Goal: Task Accomplishment & Management: Manage account settings

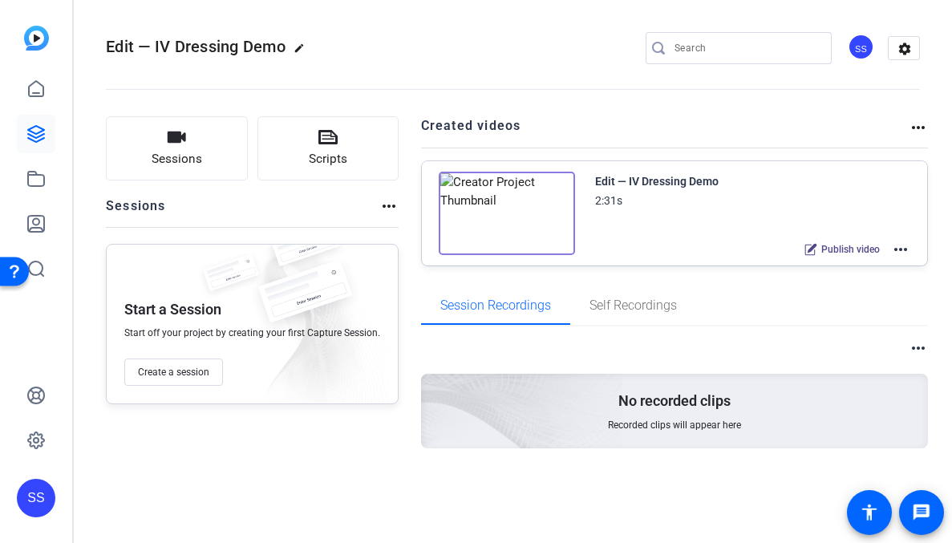
click at [34, 484] on div "SS" at bounding box center [36, 498] width 39 height 39
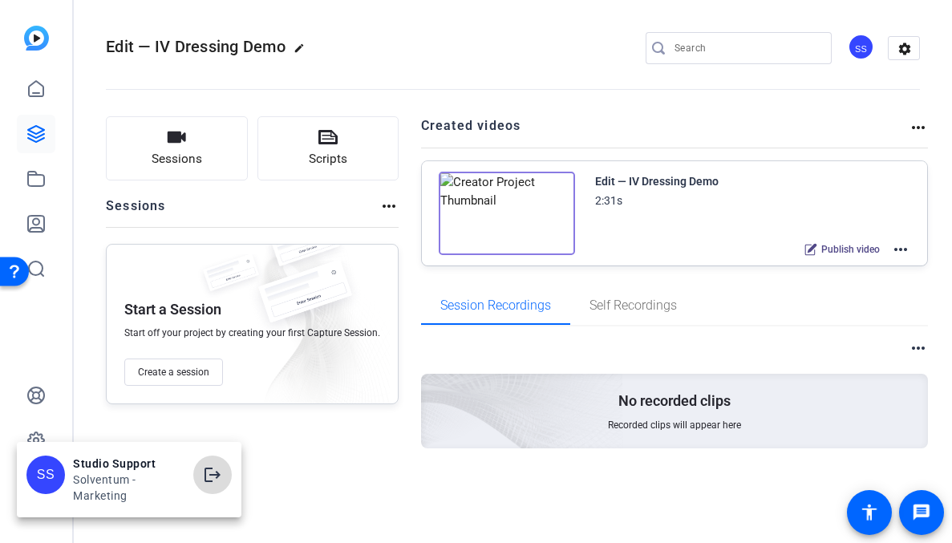
click at [221, 464] on span at bounding box center [212, 475] width 39 height 39
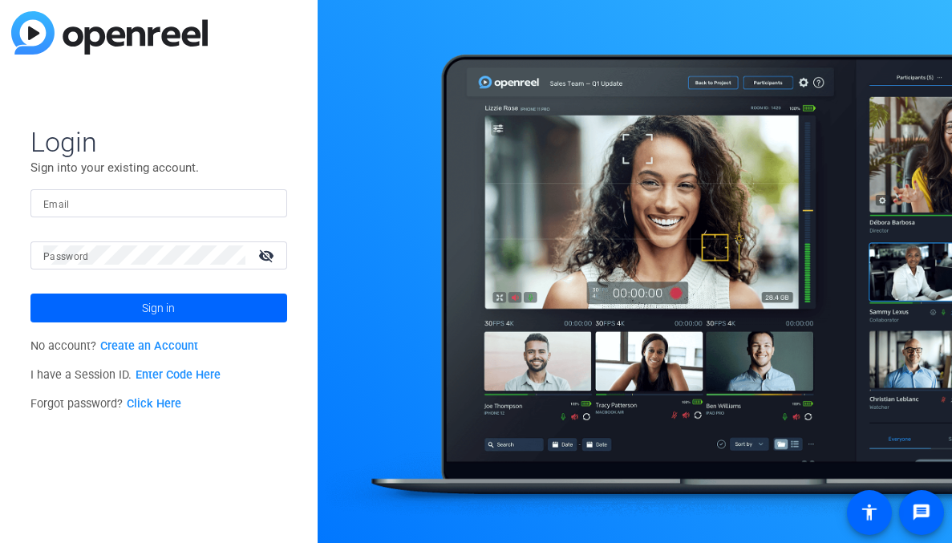
click at [248, 214] on div at bounding box center [158, 203] width 231 height 28
click at [258, 206] on img at bounding box center [260, 202] width 11 height 19
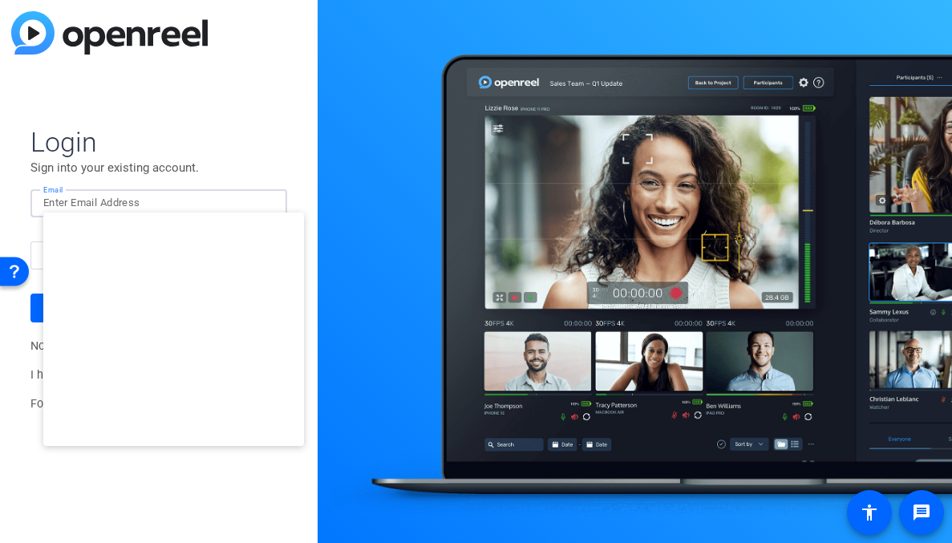
type input "studiosupport+3@openreel.com"
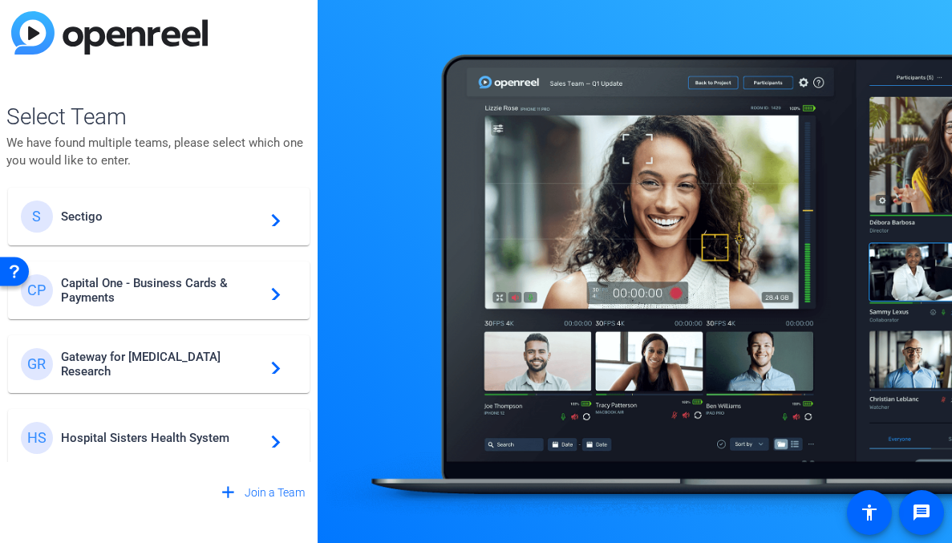
scroll to position [387, 0]
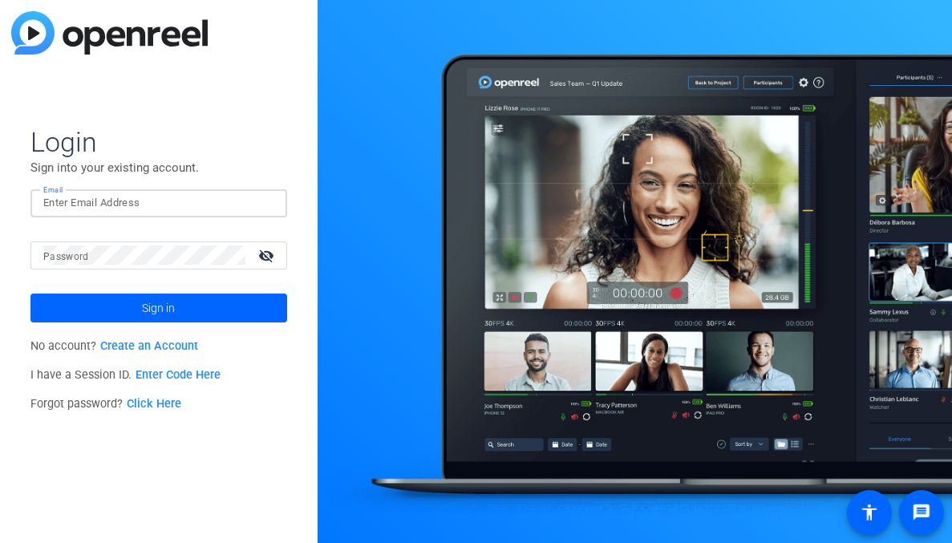
click at [238, 206] on input "Email" at bounding box center [158, 202] width 231 height 19
click at [267, 205] on div at bounding box center [264, 202] width 19 height 19
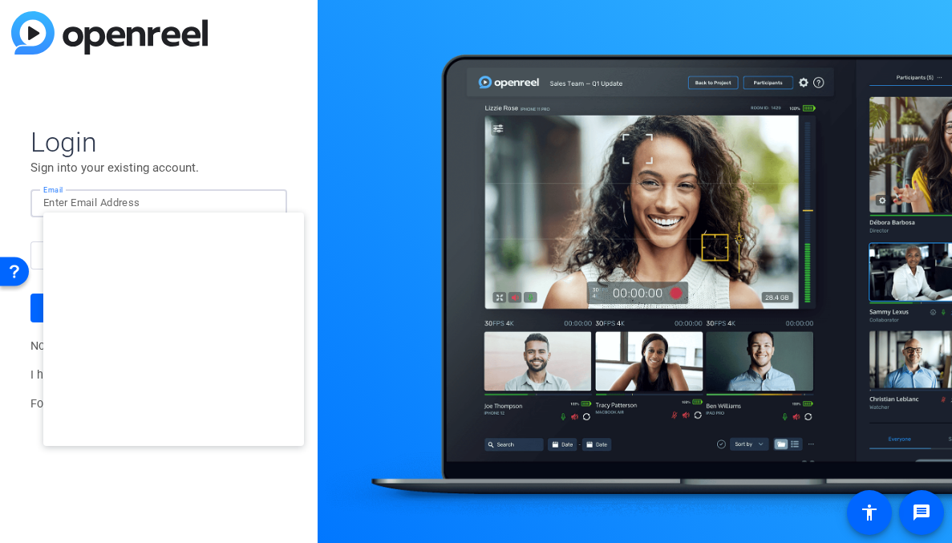
type input "studiosupport+2@openreel.com"
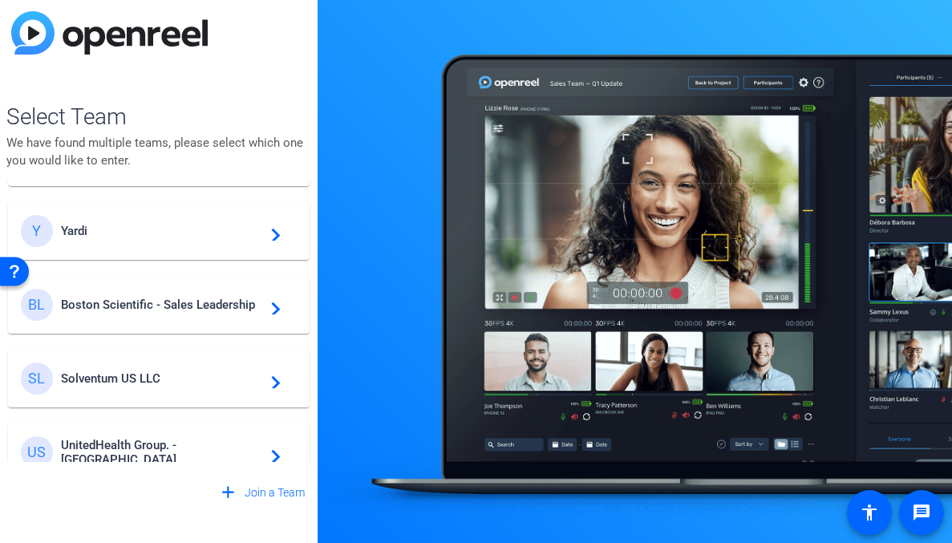
scroll to position [293, 0]
click at [149, 292] on div "BL Boston Scientific - Sales Leadership navigate_next" at bounding box center [159, 304] width 276 height 32
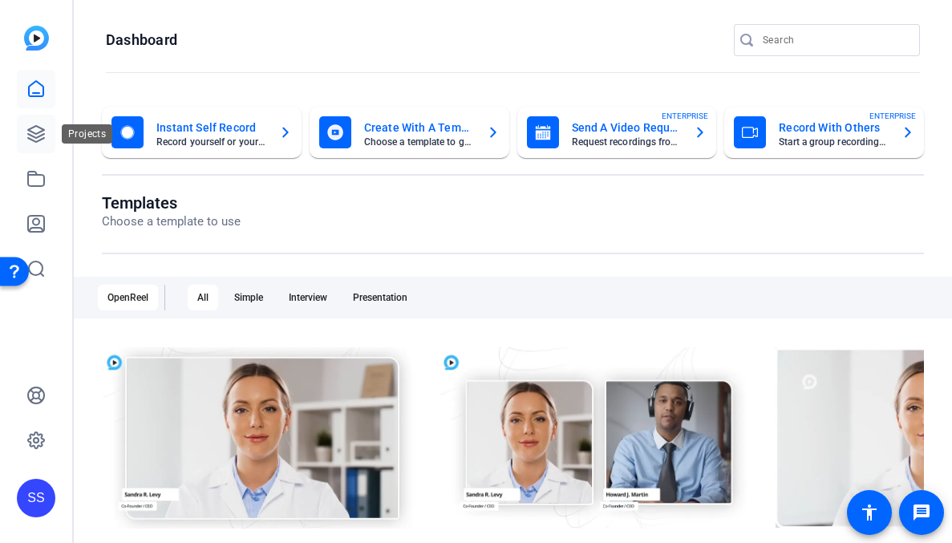
click at [33, 116] on link at bounding box center [36, 134] width 39 height 39
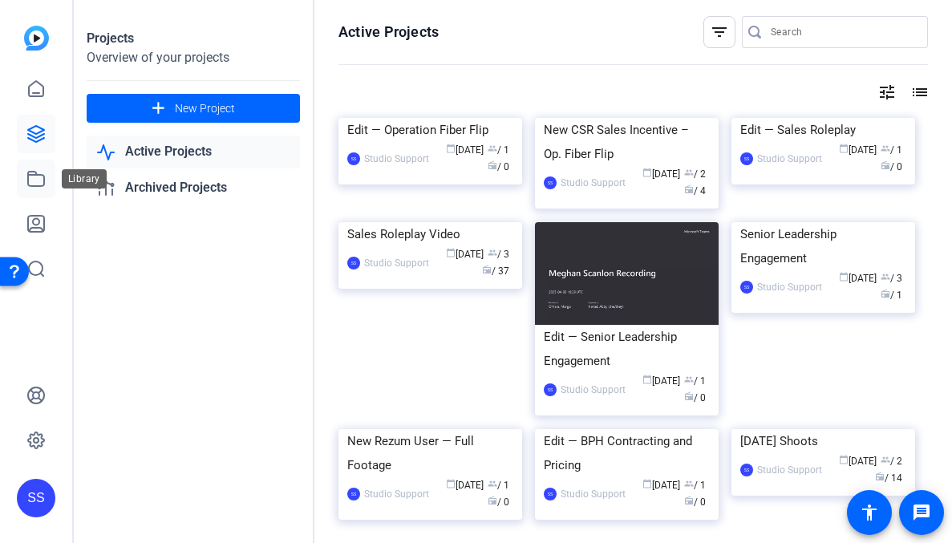
click at [41, 171] on icon at bounding box center [35, 178] width 19 height 19
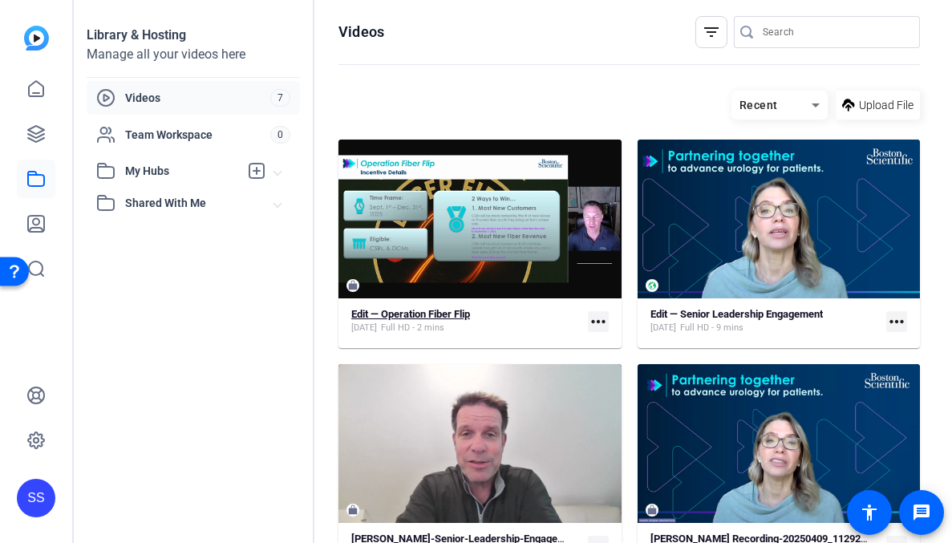
click at [432, 324] on span "Full HD - 2 mins" at bounding box center [412, 328] width 63 height 13
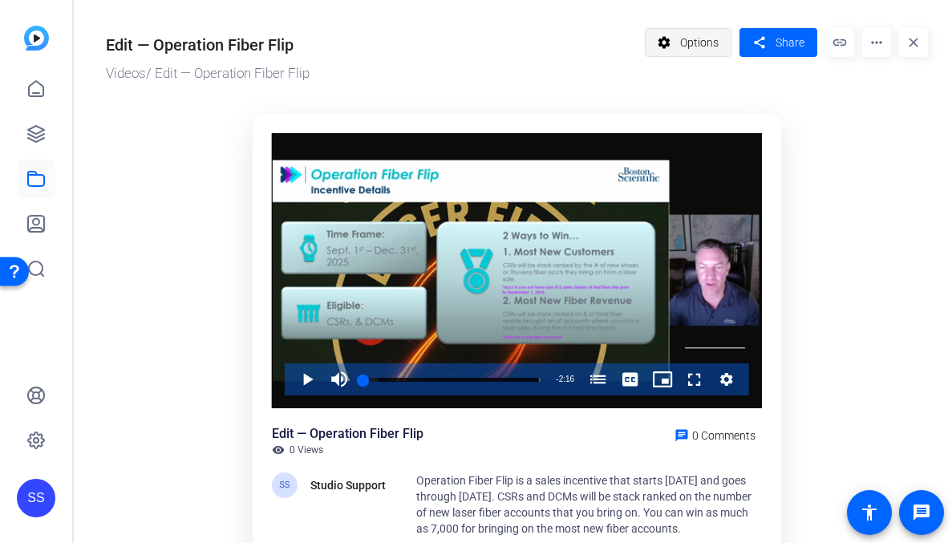
click at [691, 51] on span "Options" at bounding box center [699, 42] width 39 height 30
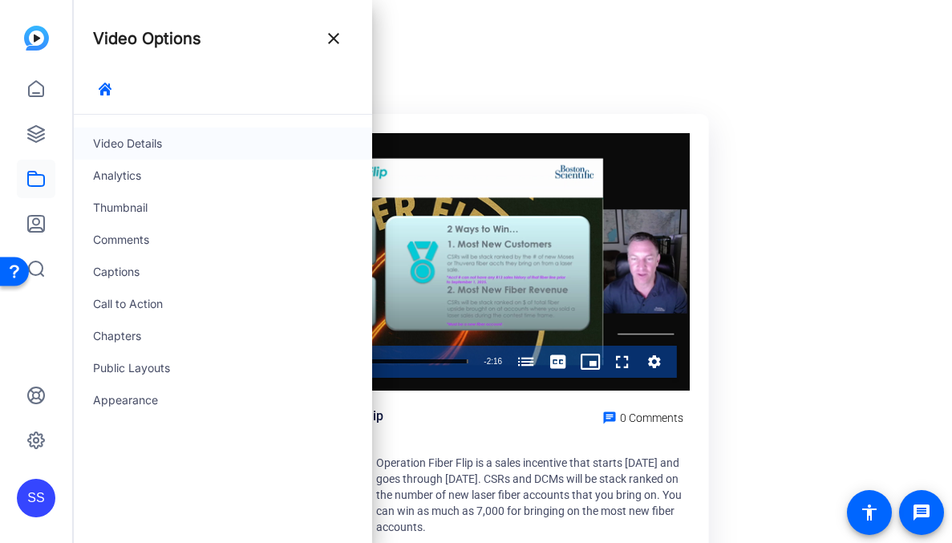
click at [110, 145] on div "Video Details" at bounding box center [223, 144] width 298 height 32
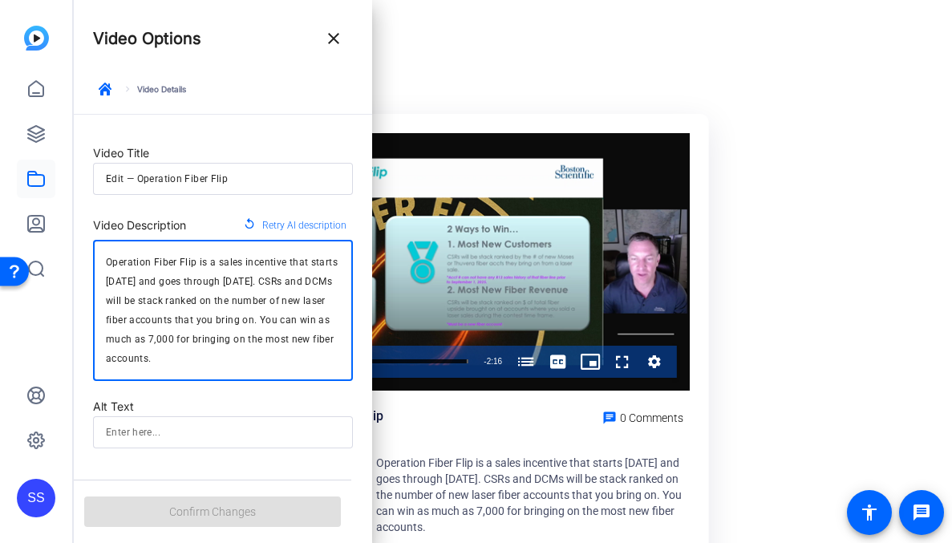
click at [156, 303] on textarea "Operation Fiber Flip is a sales incentive that starts September 1st and goes th…" at bounding box center [223, 311] width 234 height 116
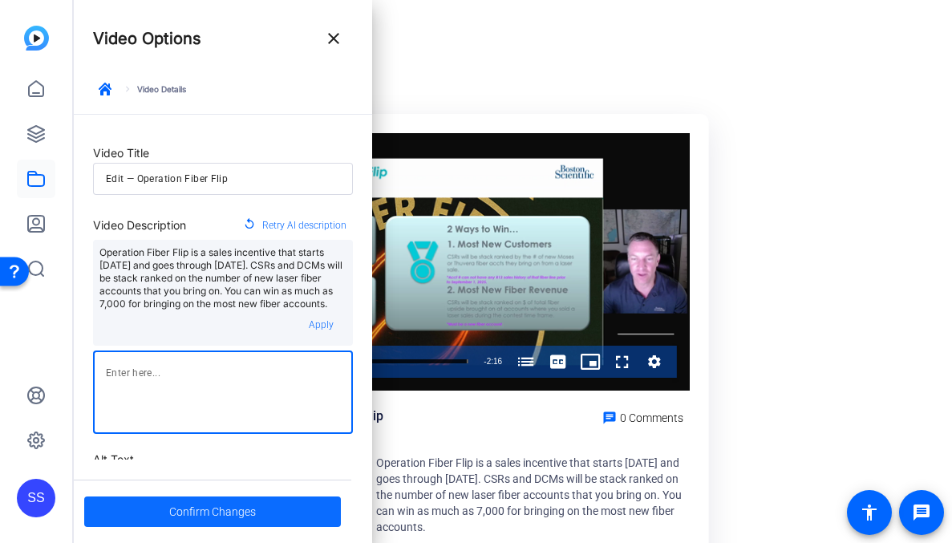
click at [297, 504] on span at bounding box center [212, 511] width 257 height 39
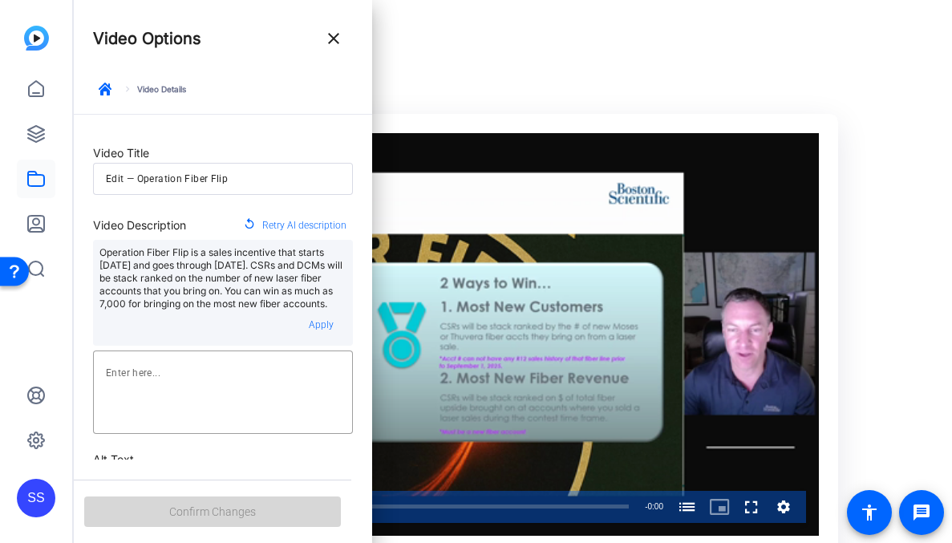
click at [297, 504] on div "Confirm Changes" at bounding box center [213, 511] width 278 height 63
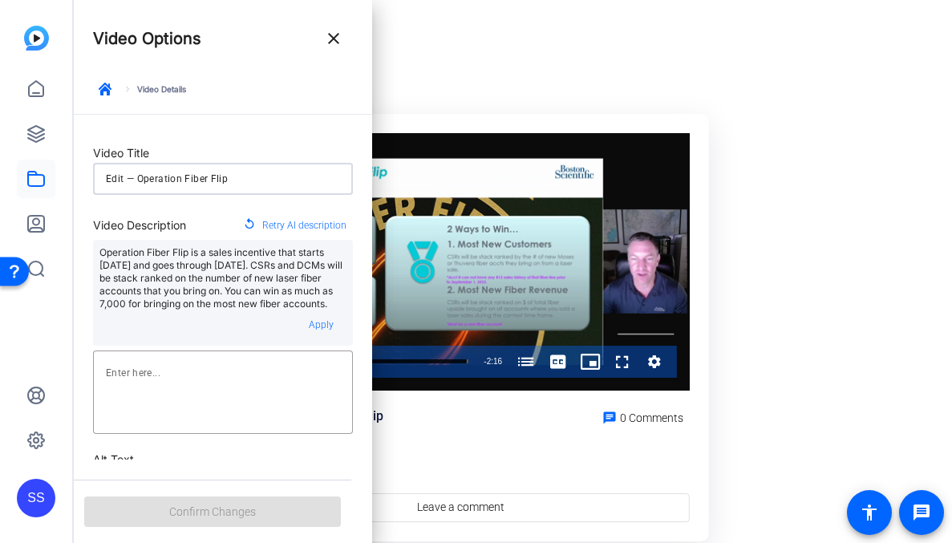
drag, startPoint x: 133, startPoint y: 179, endPoint x: 79, endPoint y: 170, distance: 55.3
click at [80, 172] on form "Video Title Edit — Operation Fiber Flip Video Description replay Retry AI descr…" at bounding box center [223, 367] width 298 height 505
type input "Operation Fiber Flip"
type input "operation-fiber-flip"
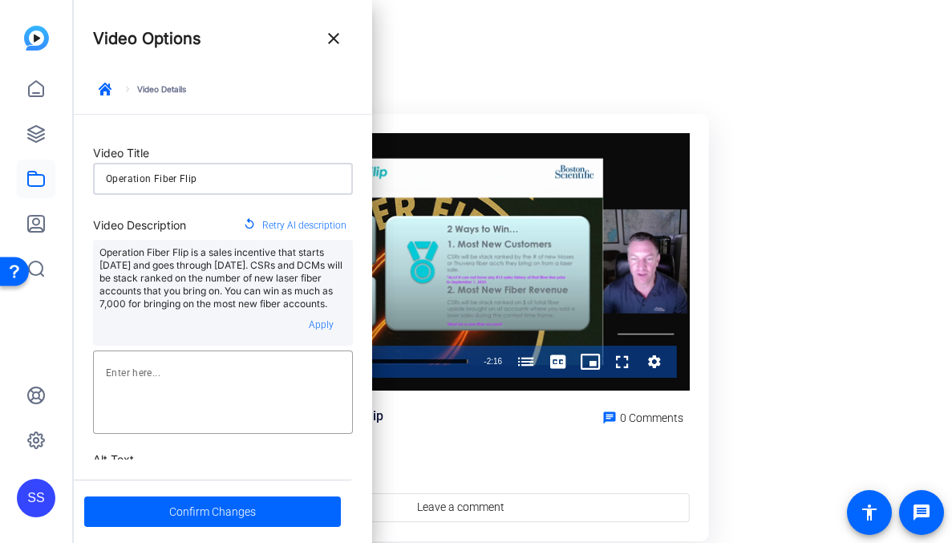
type input "Operation Fiber Flip"
type input "operation-fiber-flip"
type input "Operation Fiber Flip"
click at [264, 497] on span at bounding box center [212, 511] width 257 height 39
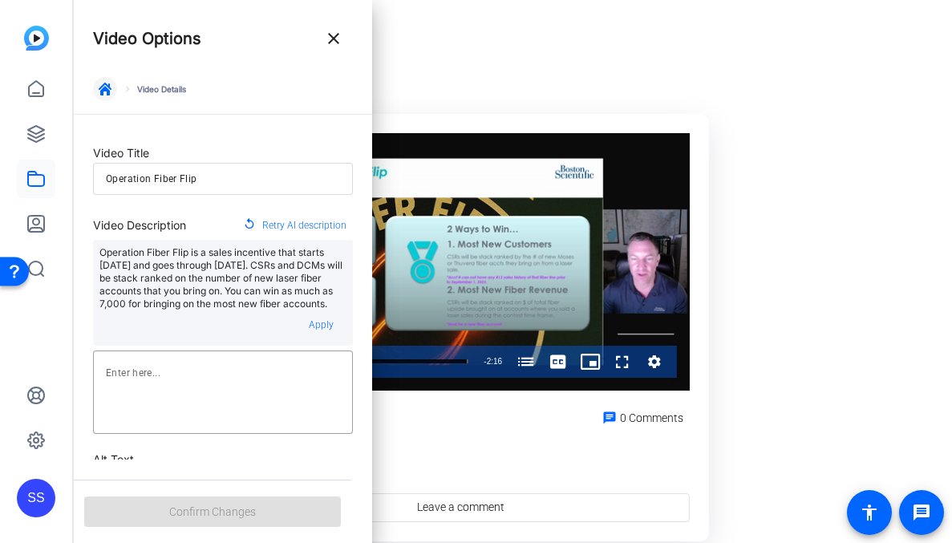
click at [95, 95] on span "button" at bounding box center [105, 89] width 39 height 39
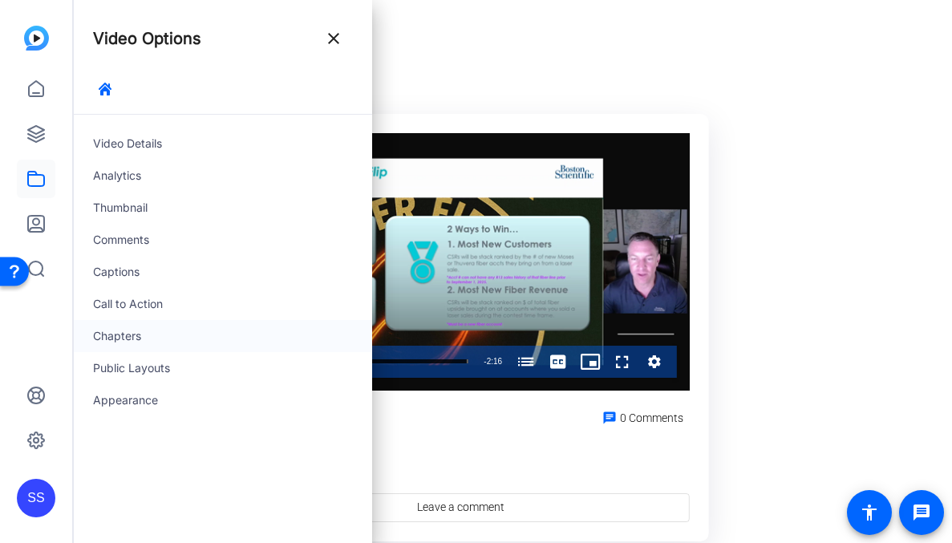
click at [121, 343] on div "Chapters" at bounding box center [223, 336] width 298 height 32
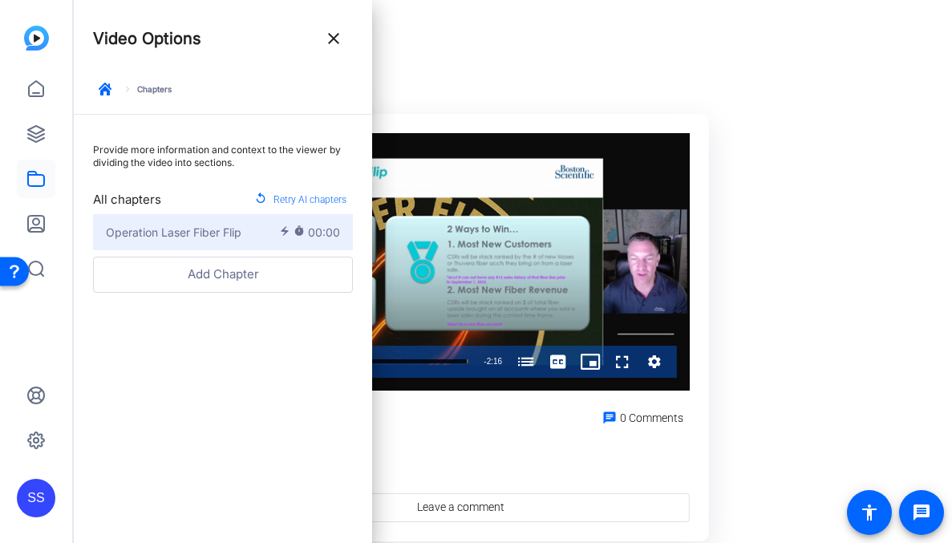
click at [257, 231] on div "Operation Laser Fiber Flip" at bounding box center [192, 232] width 173 height 17
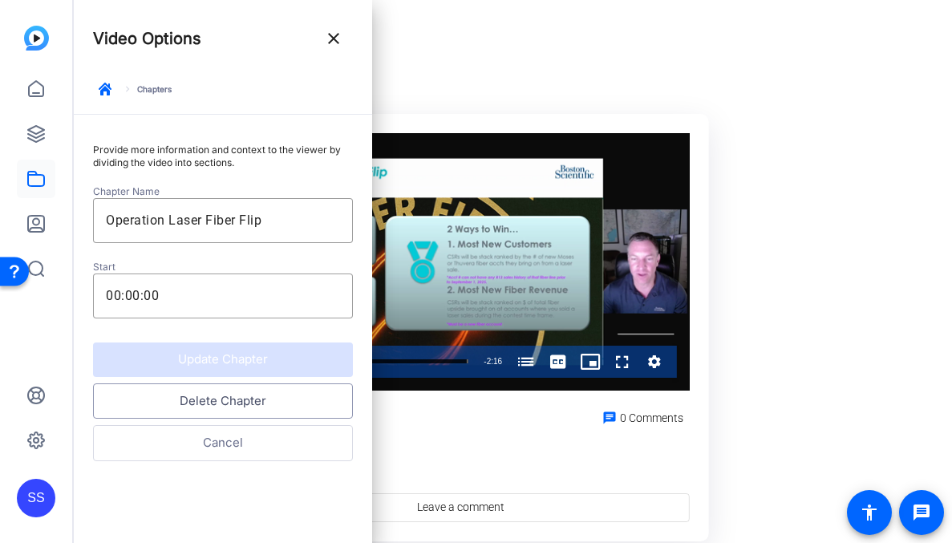
click at [244, 403] on button "Delete Chapter" at bounding box center [223, 401] width 260 height 36
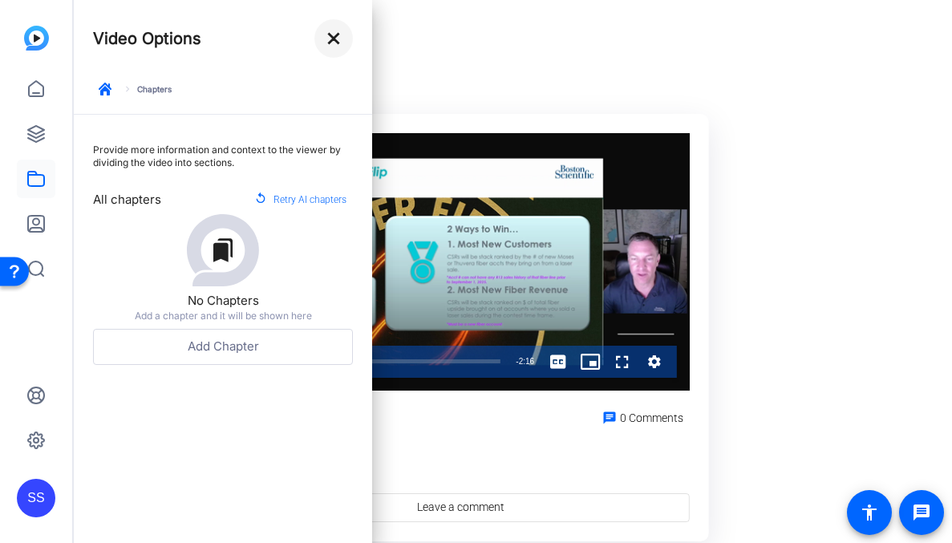
click at [338, 39] on mat-icon "close" at bounding box center [333, 38] width 19 height 19
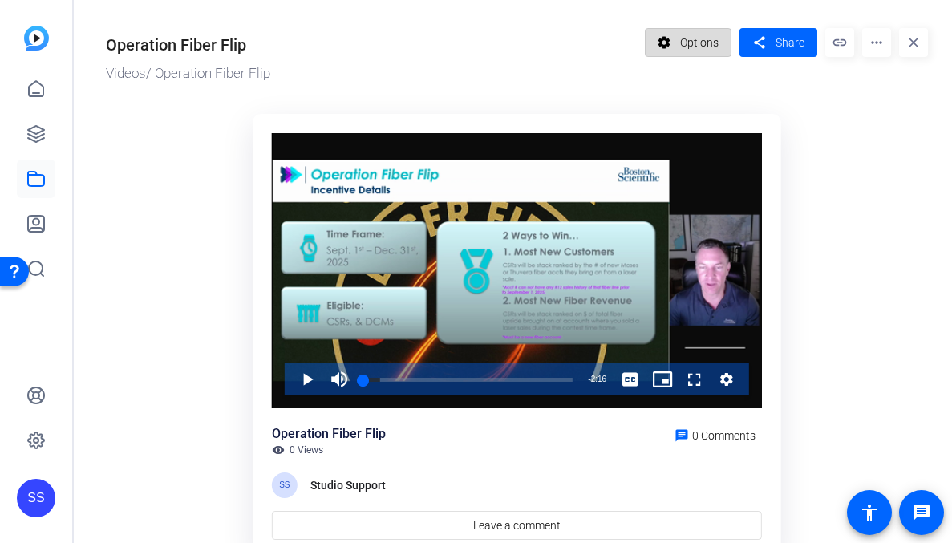
click at [675, 45] on span at bounding box center [689, 42] width 86 height 39
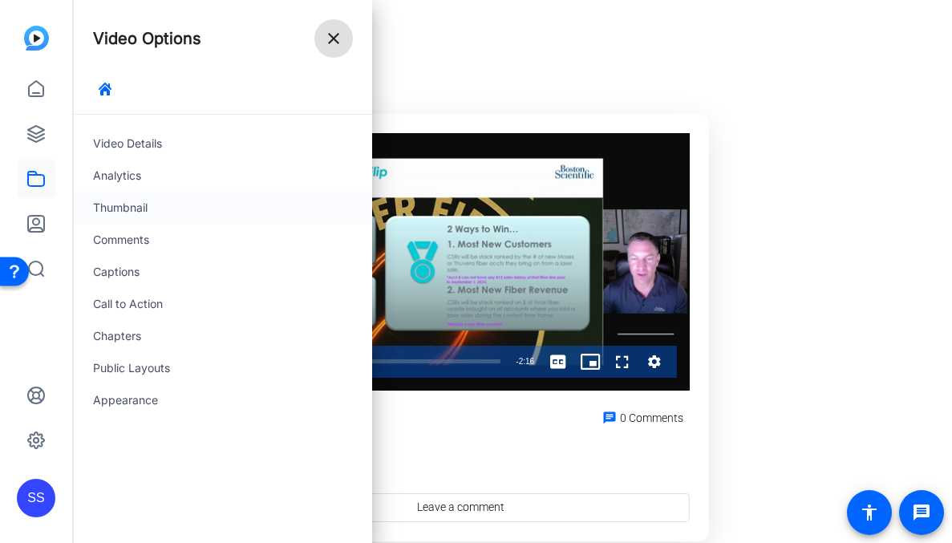
click at [250, 214] on div "Thumbnail" at bounding box center [223, 208] width 298 height 32
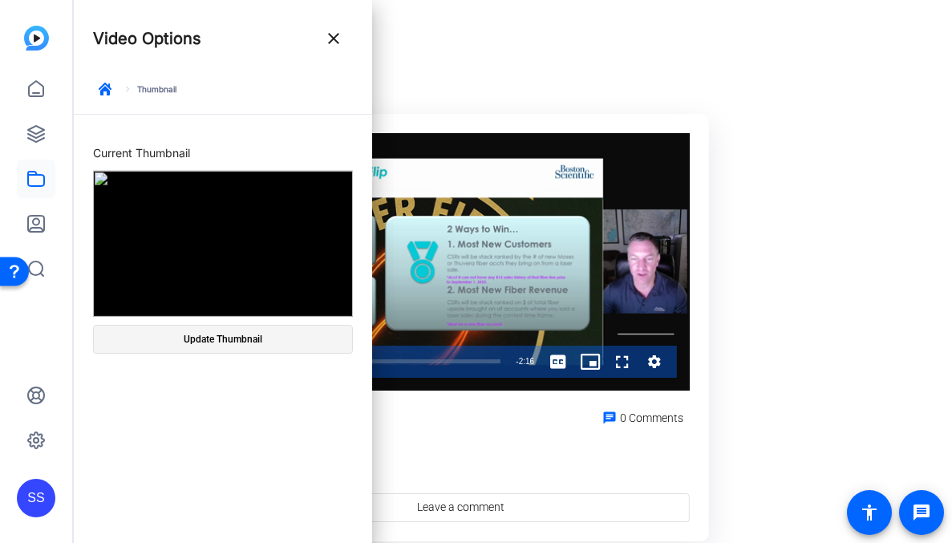
click at [205, 334] on span "Update Thumbnail" at bounding box center [223, 339] width 79 height 13
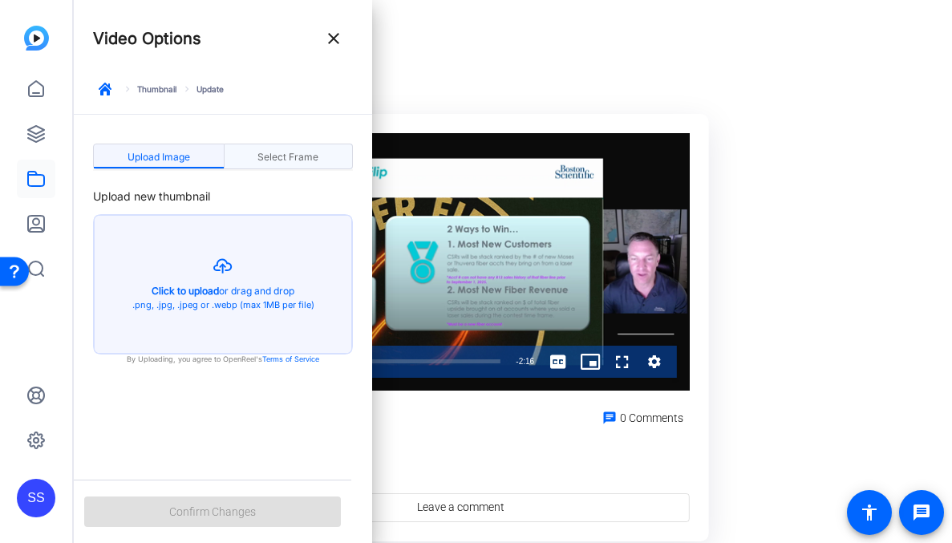
click at [274, 166] on span "Select Frame" at bounding box center [287, 157] width 61 height 26
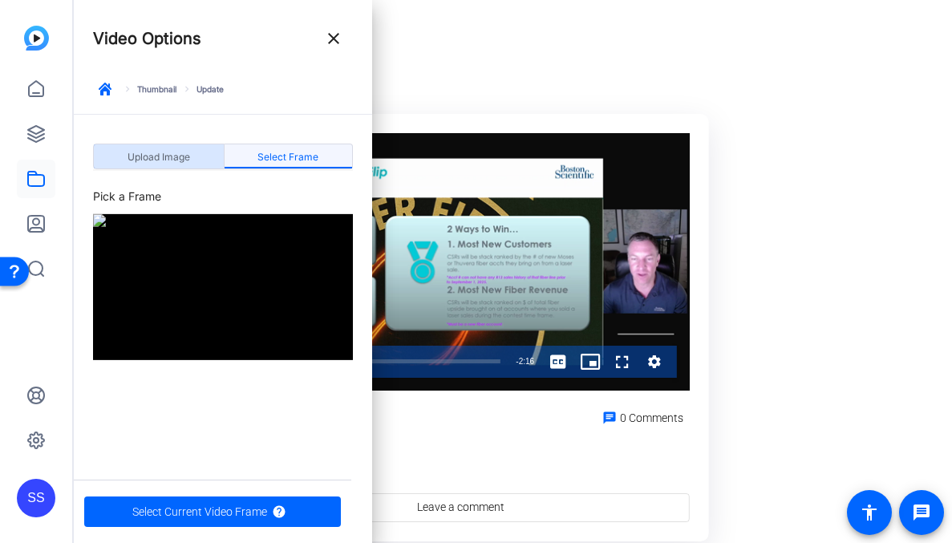
click at [175, 146] on span "Upload Image" at bounding box center [159, 157] width 63 height 26
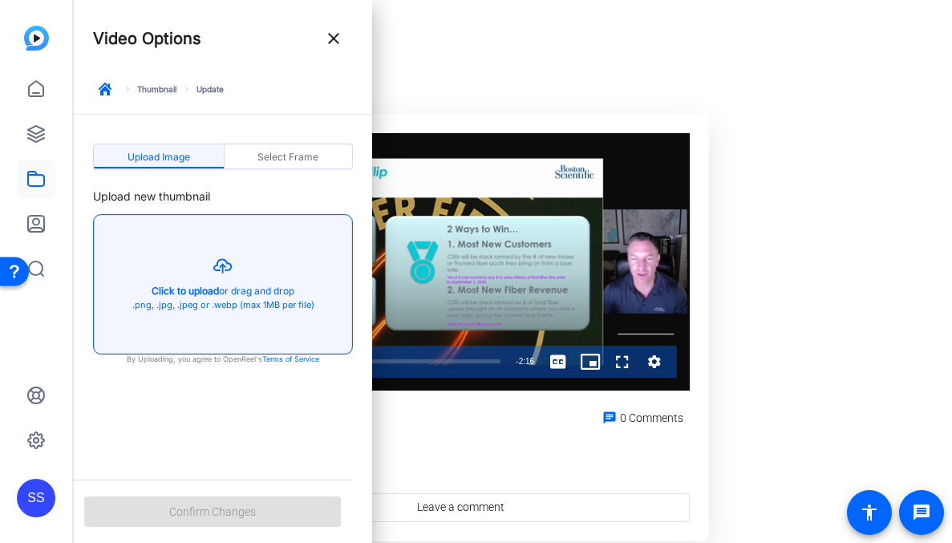
click at [224, 263] on button "button" at bounding box center [223, 284] width 258 height 139
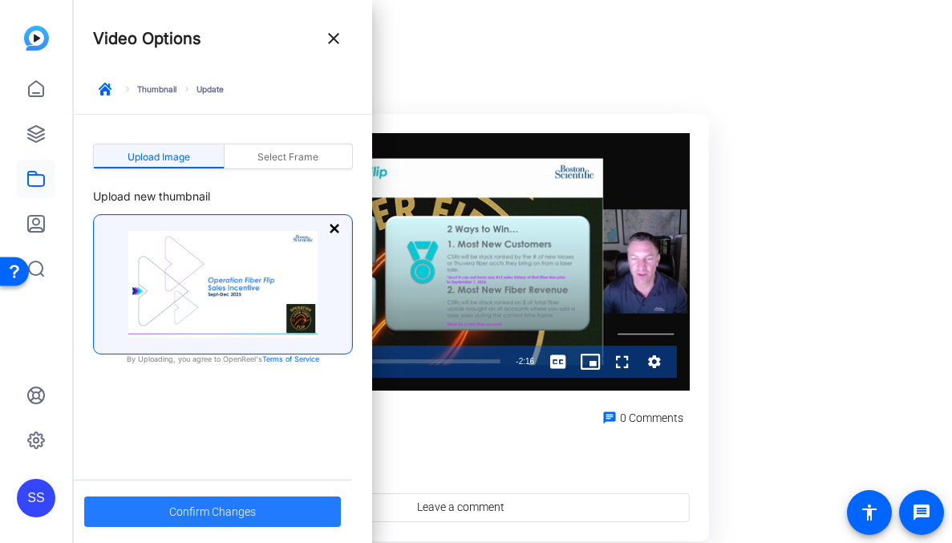
click at [201, 513] on span "Confirm Changes" at bounding box center [212, 512] width 87 height 30
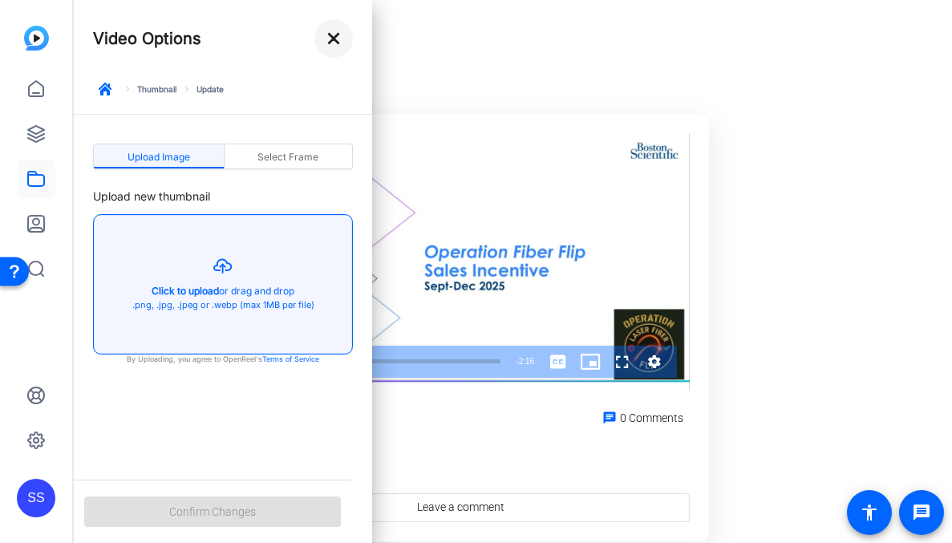
click at [334, 38] on mat-icon "close" at bounding box center [333, 38] width 19 height 19
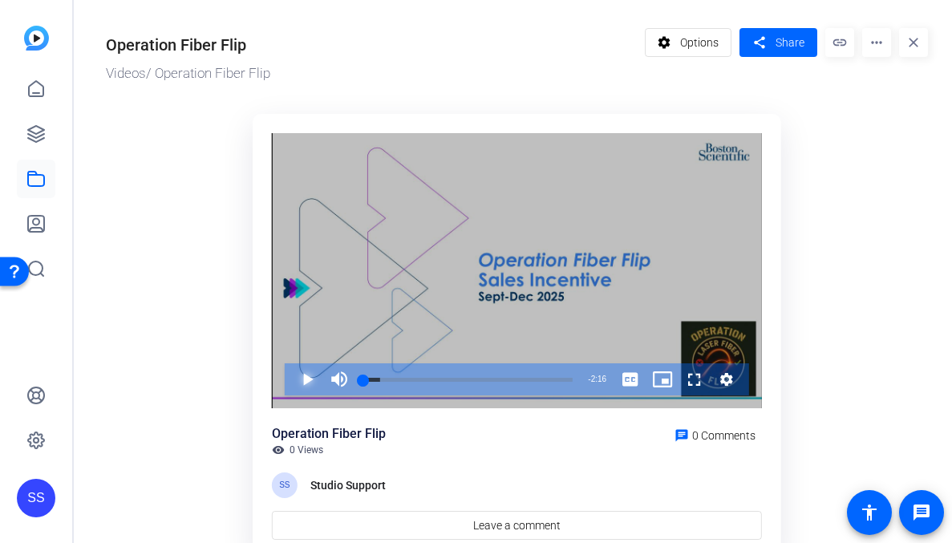
click at [291, 376] on span "Video Player" at bounding box center [291, 379] width 0 height 32
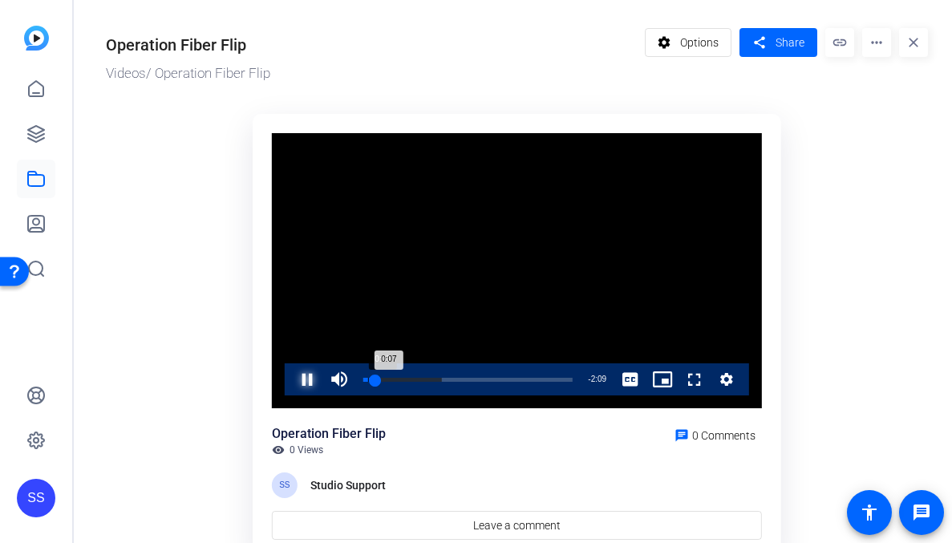
click at [367, 379] on div "0:07" at bounding box center [369, 380] width 12 height 4
click at [291, 376] on span "Video Player" at bounding box center [291, 379] width 0 height 32
click at [547, 217] on video "Video Player" at bounding box center [517, 271] width 490 height 276
click at [754, 37] on mat-icon "share" at bounding box center [759, 43] width 20 height 22
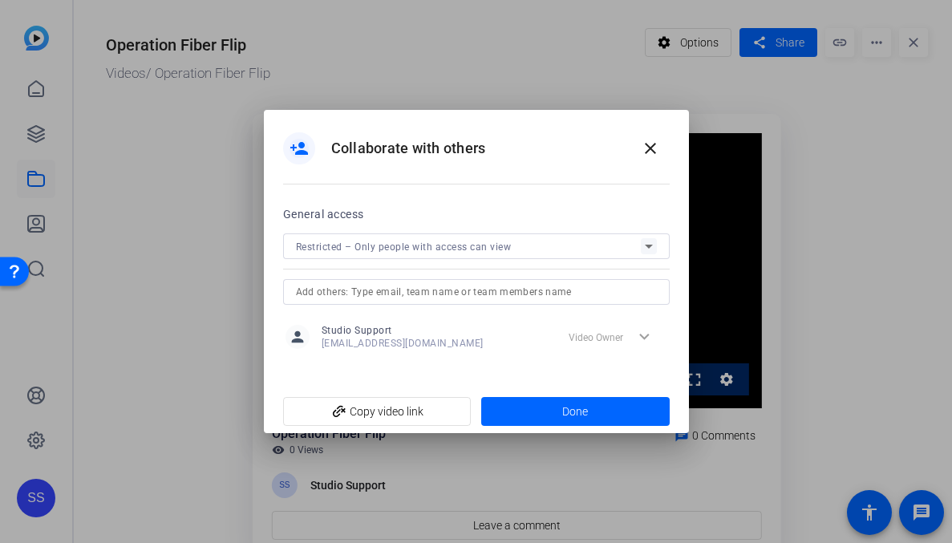
click at [637, 245] on div "Restricted – Only people with access can view" at bounding box center [468, 247] width 345 height 20
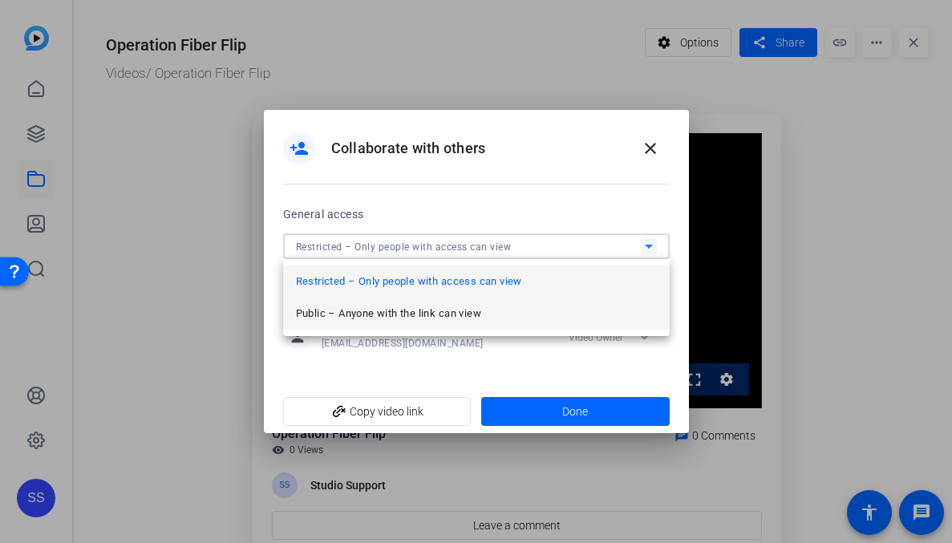
click at [561, 298] on mat-option "Public – Anyone with the link can view" at bounding box center [476, 314] width 387 height 32
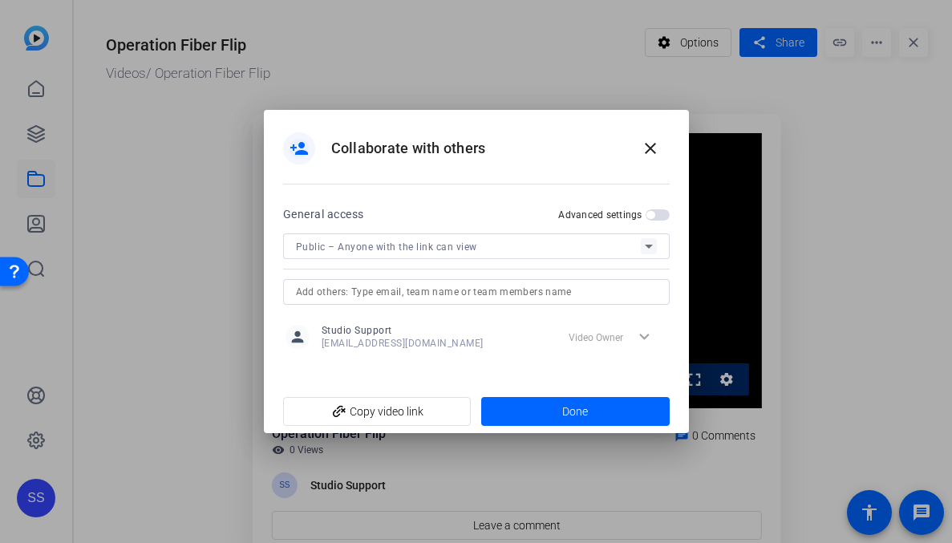
click at [650, 213] on span "button" at bounding box center [651, 215] width 8 height 8
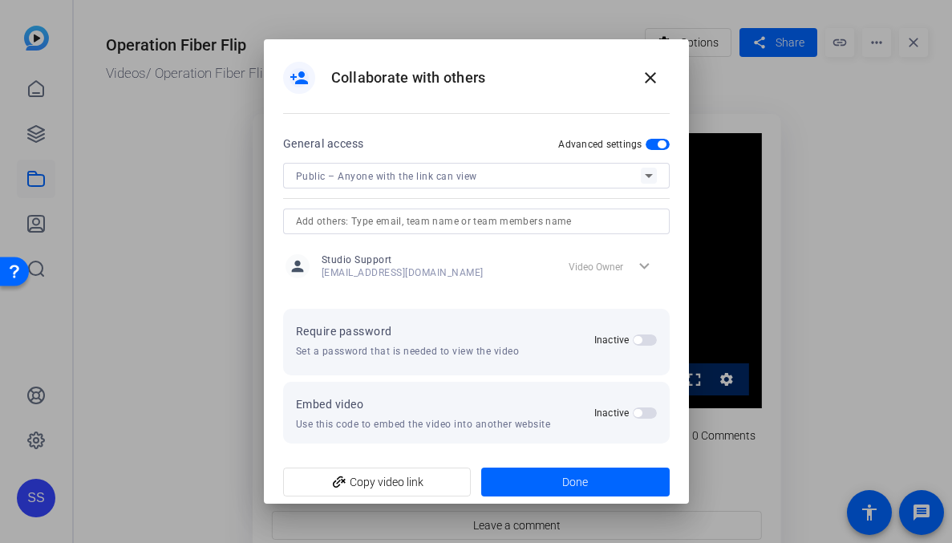
click at [630, 338] on label "Inactive" at bounding box center [613, 340] width 39 height 13
click at [633, 338] on button "Inactive" at bounding box center [645, 339] width 24 height 11
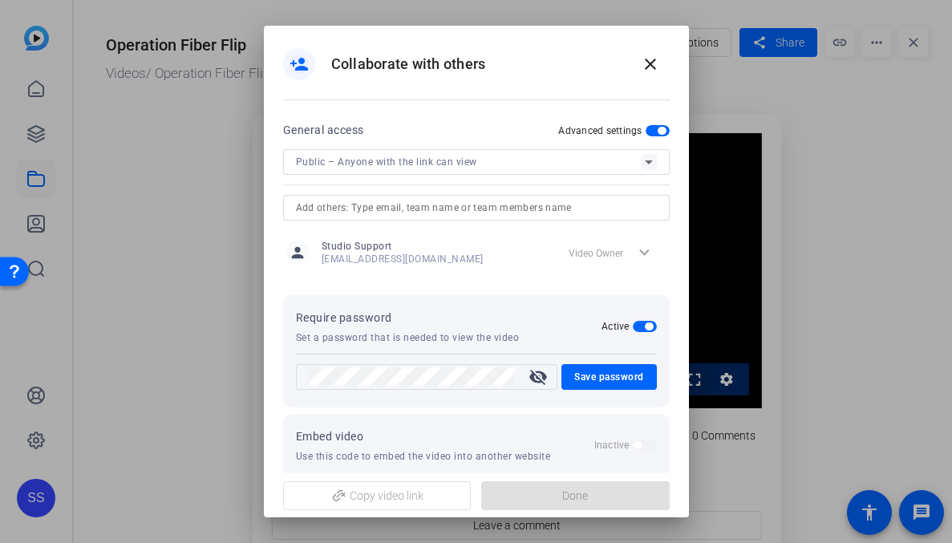
click at [539, 376] on mat-icon "visibility_off" at bounding box center [538, 376] width 39 height 19
click at [569, 378] on span at bounding box center [608, 377] width 95 height 39
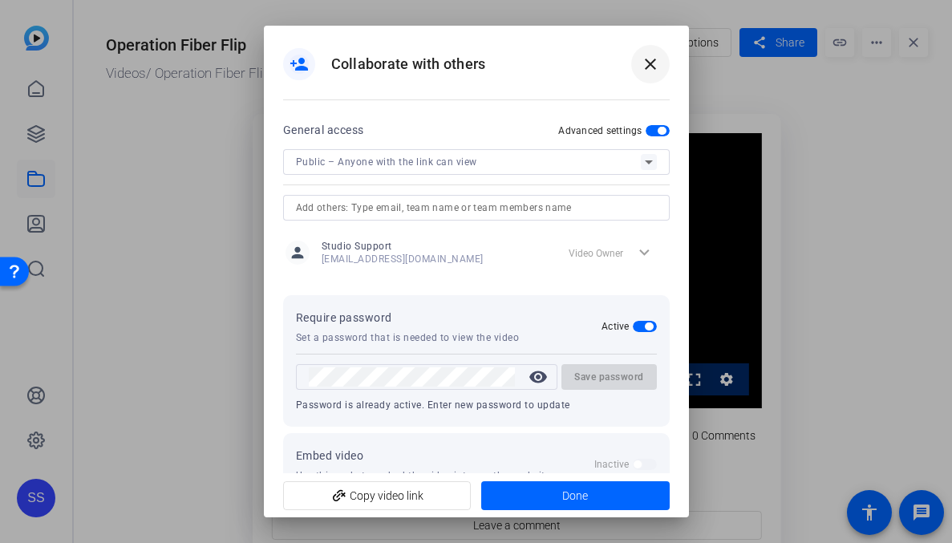
click at [655, 59] on mat-icon "close" at bounding box center [650, 64] width 19 height 19
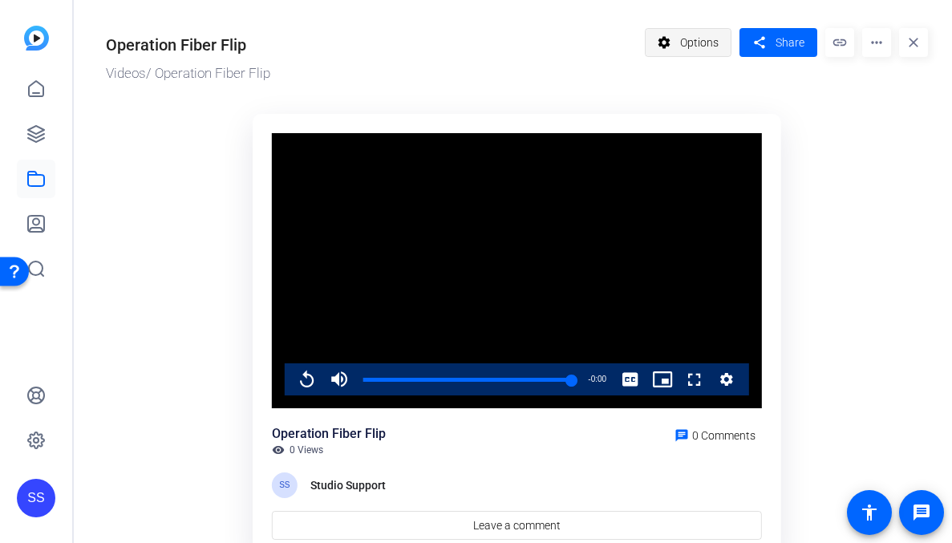
click at [660, 35] on mat-icon "settings" at bounding box center [665, 42] width 20 height 30
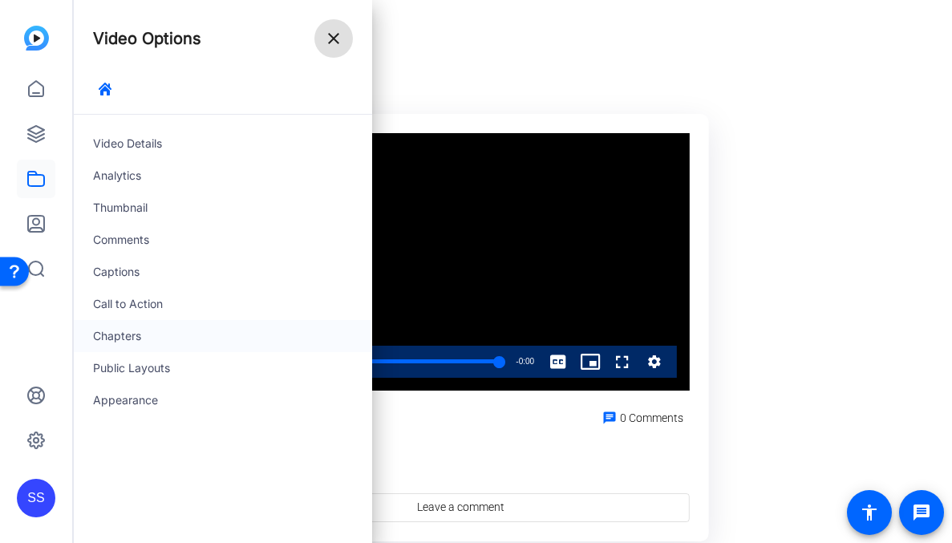
click at [178, 326] on div "Chapters" at bounding box center [223, 336] width 298 height 32
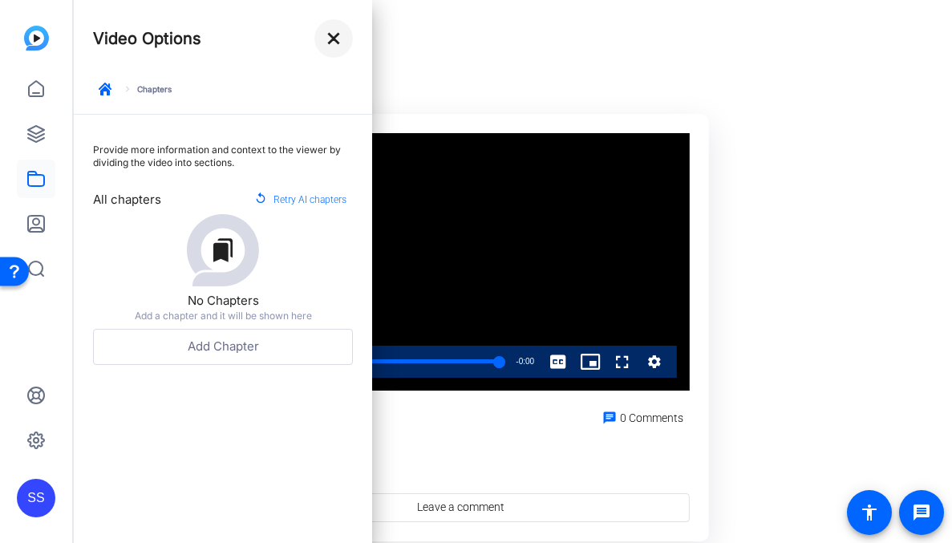
click at [335, 33] on mat-icon "close" at bounding box center [333, 38] width 19 height 19
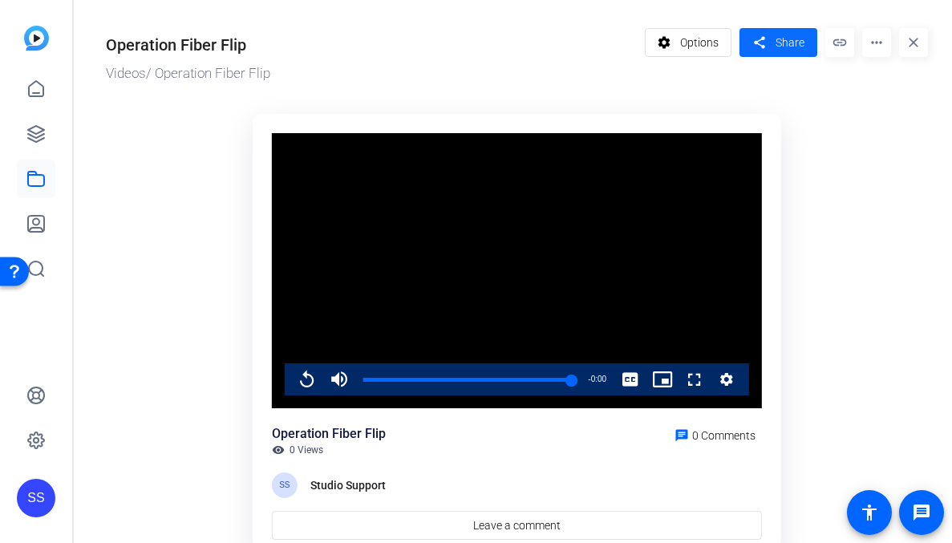
click at [803, 44] on span "Share" at bounding box center [790, 42] width 29 height 17
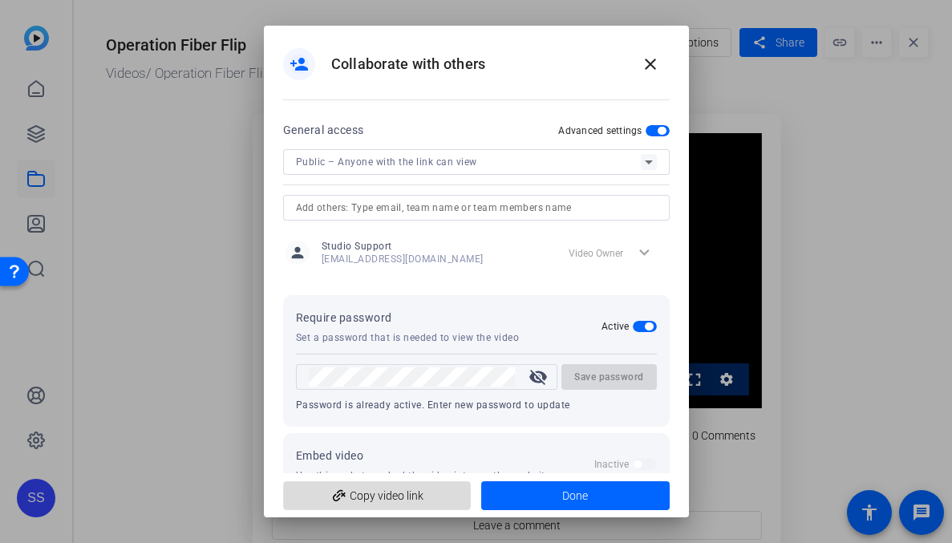
click at [420, 500] on span "add_link Copy video link" at bounding box center [377, 495] width 163 height 30
click at [655, 62] on mat-icon "close" at bounding box center [650, 64] width 19 height 19
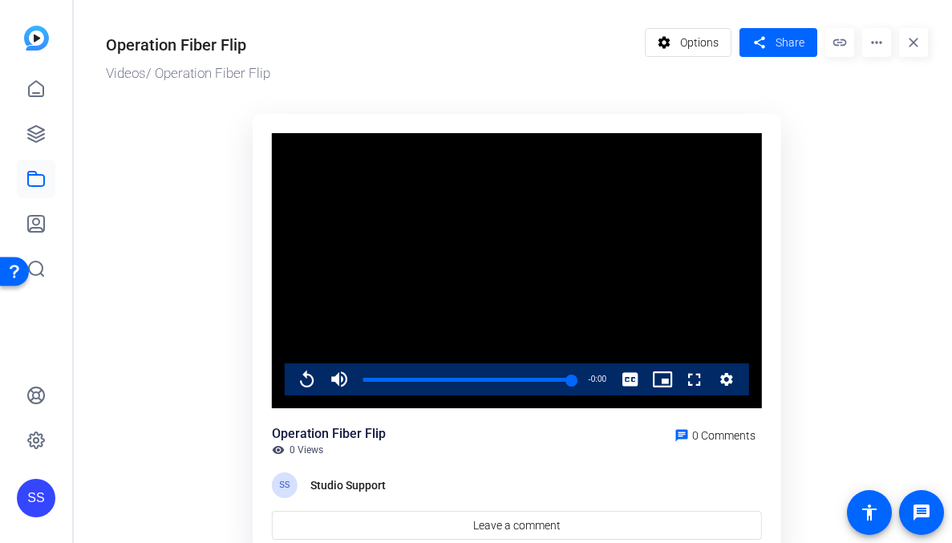
click at [33, 488] on div "SS" at bounding box center [36, 498] width 39 height 39
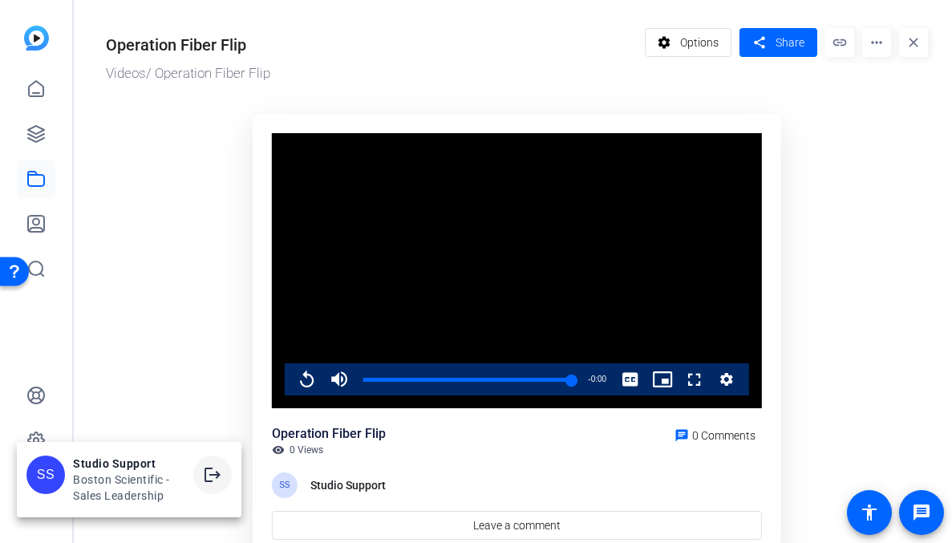
click at [212, 467] on mat-icon "logout" at bounding box center [212, 474] width 19 height 19
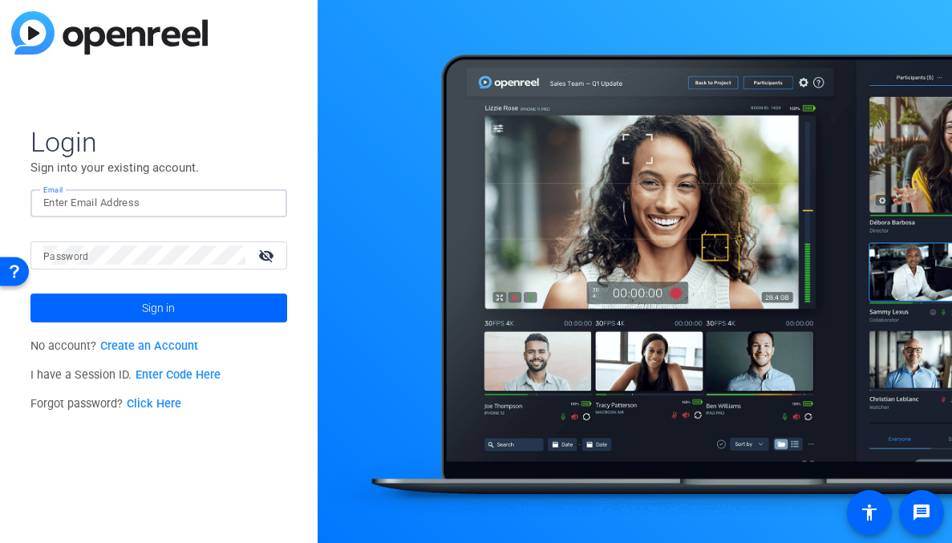
click at [229, 205] on input "Email" at bounding box center [158, 202] width 231 height 19
click at [211, 197] on input "Email" at bounding box center [158, 202] width 231 height 19
click at [270, 199] on div at bounding box center [264, 202] width 19 height 19
type input "studiosupport+3@openreel.com"
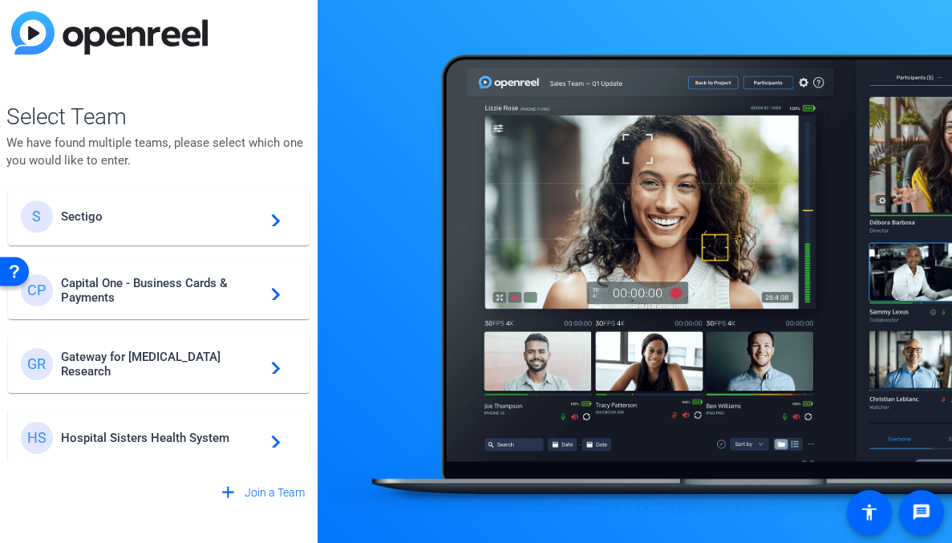
scroll to position [387, 0]
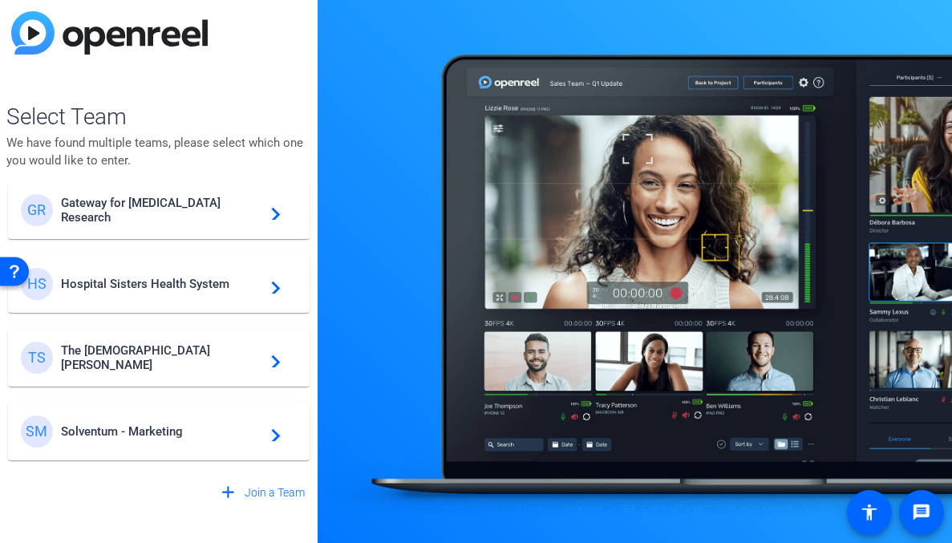
click at [184, 435] on span "Solventum - Marketing" at bounding box center [161, 431] width 201 height 14
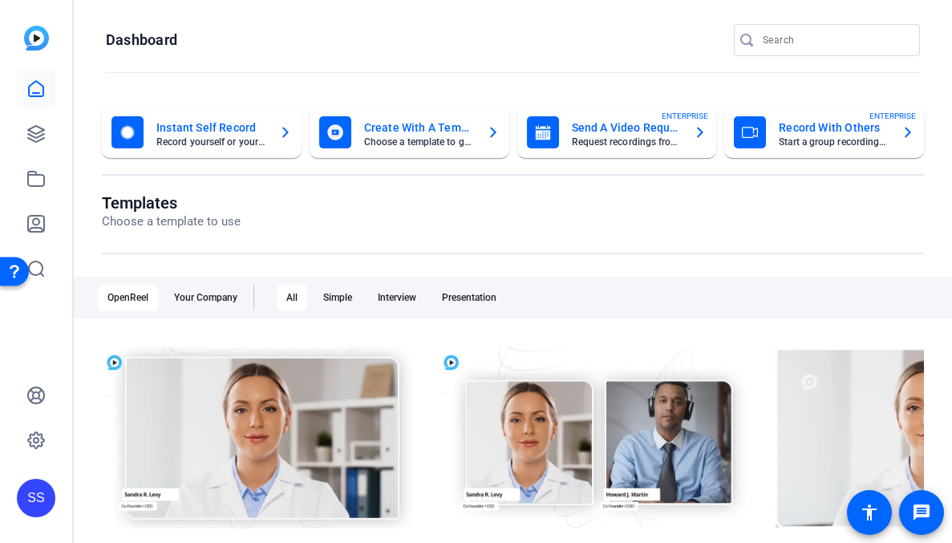
click at [16, 126] on div "SS" at bounding box center [36, 271] width 72 height 543
click at [41, 135] on icon at bounding box center [36, 134] width 16 height 16
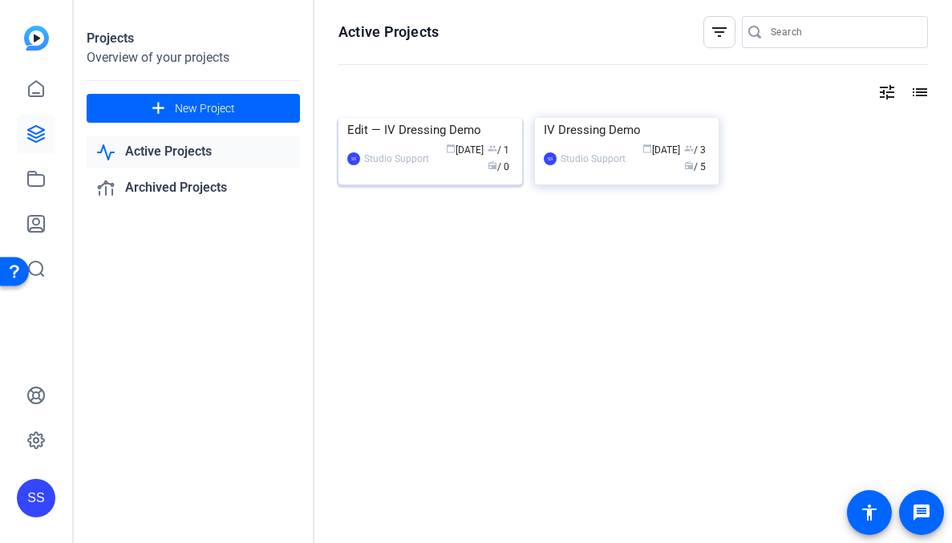
click at [420, 142] on div "Edit — IV Dressing Demo" at bounding box center [430, 130] width 166 height 24
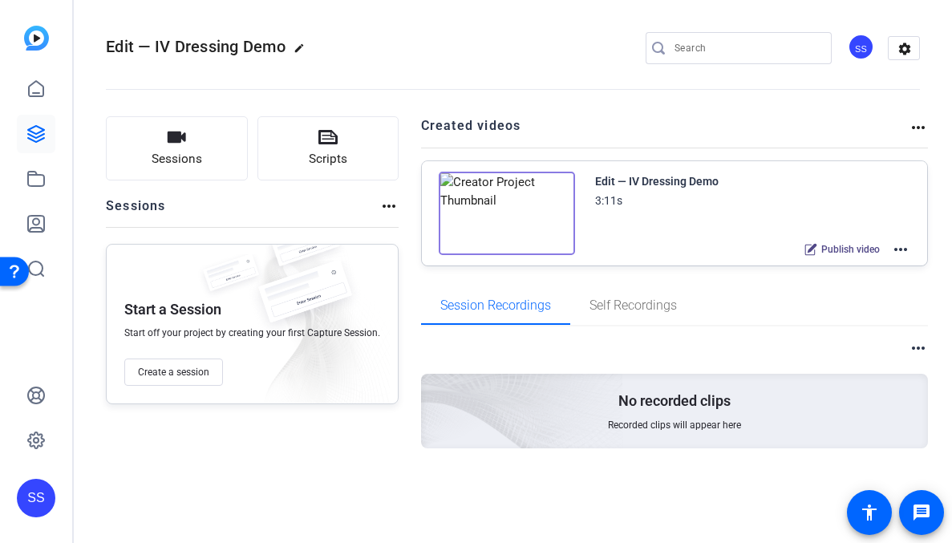
click at [899, 249] on mat-icon "more_horiz" at bounding box center [900, 249] width 19 height 19
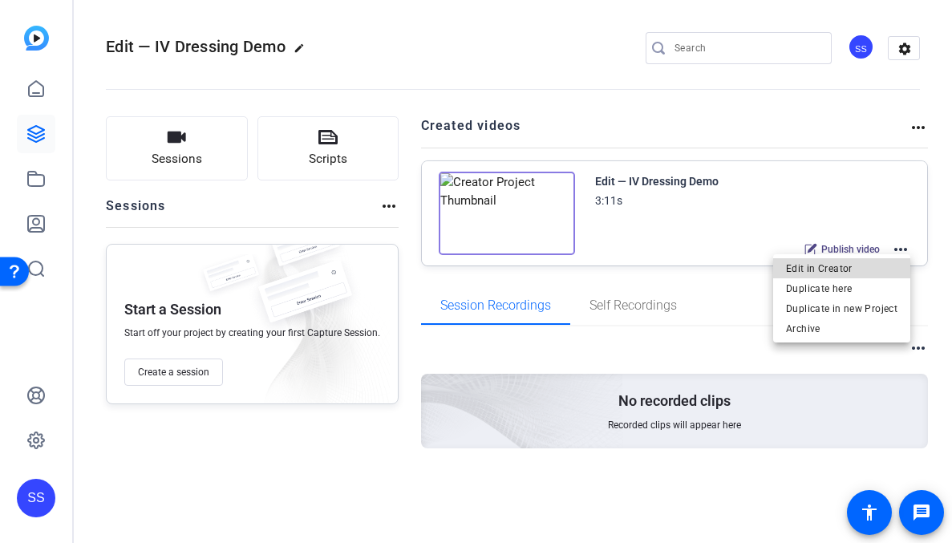
click at [864, 261] on span "Edit in Creator" at bounding box center [841, 268] width 111 height 19
